Goal: Find specific page/section: Find specific page/section

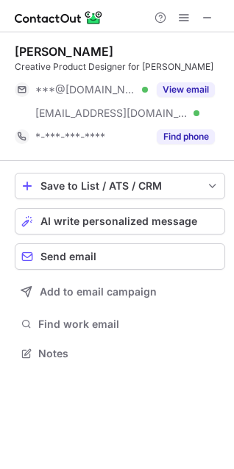
scroll to position [344, 234]
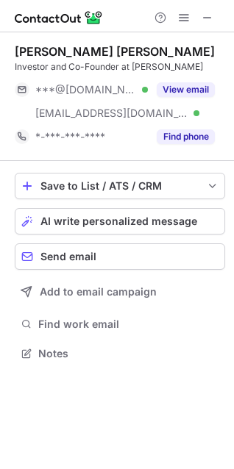
scroll to position [344, 234]
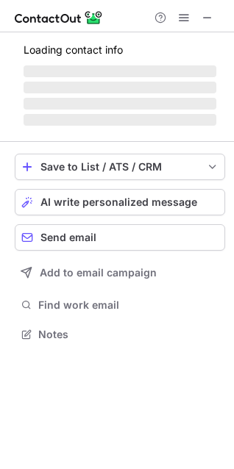
scroll to position [320, 234]
